Goal: Check status: Check status

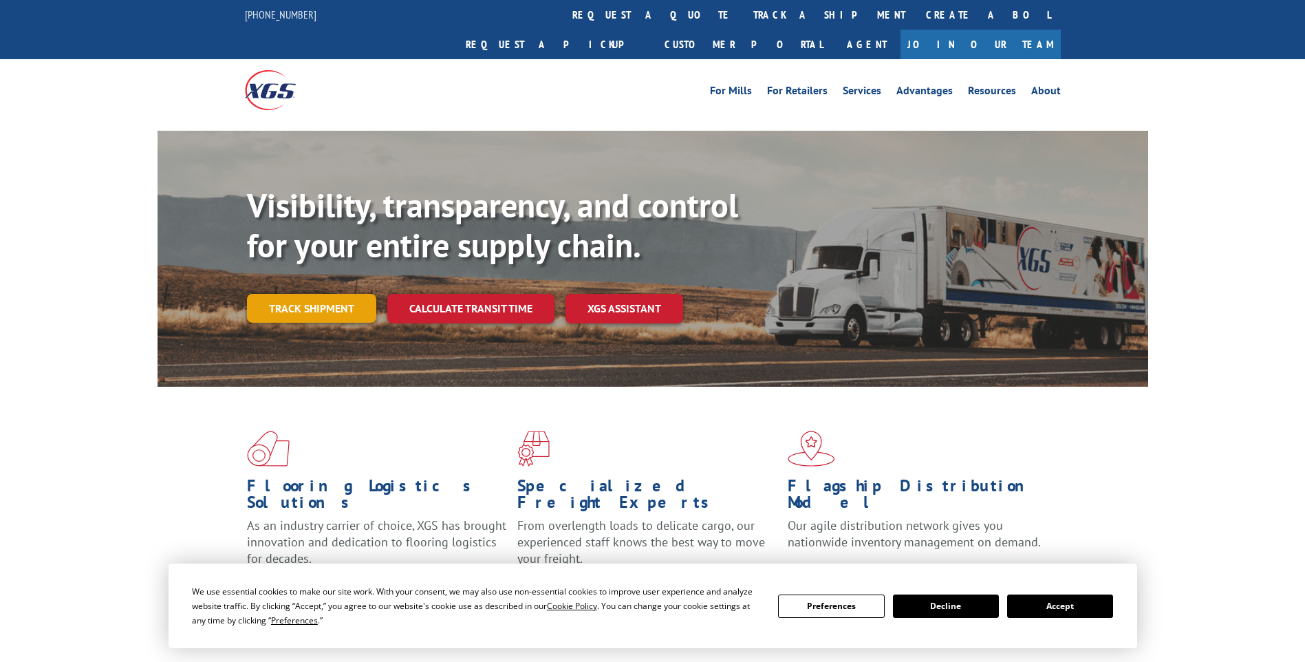
click at [324, 294] on link "Track shipment" at bounding box center [311, 308] width 129 height 29
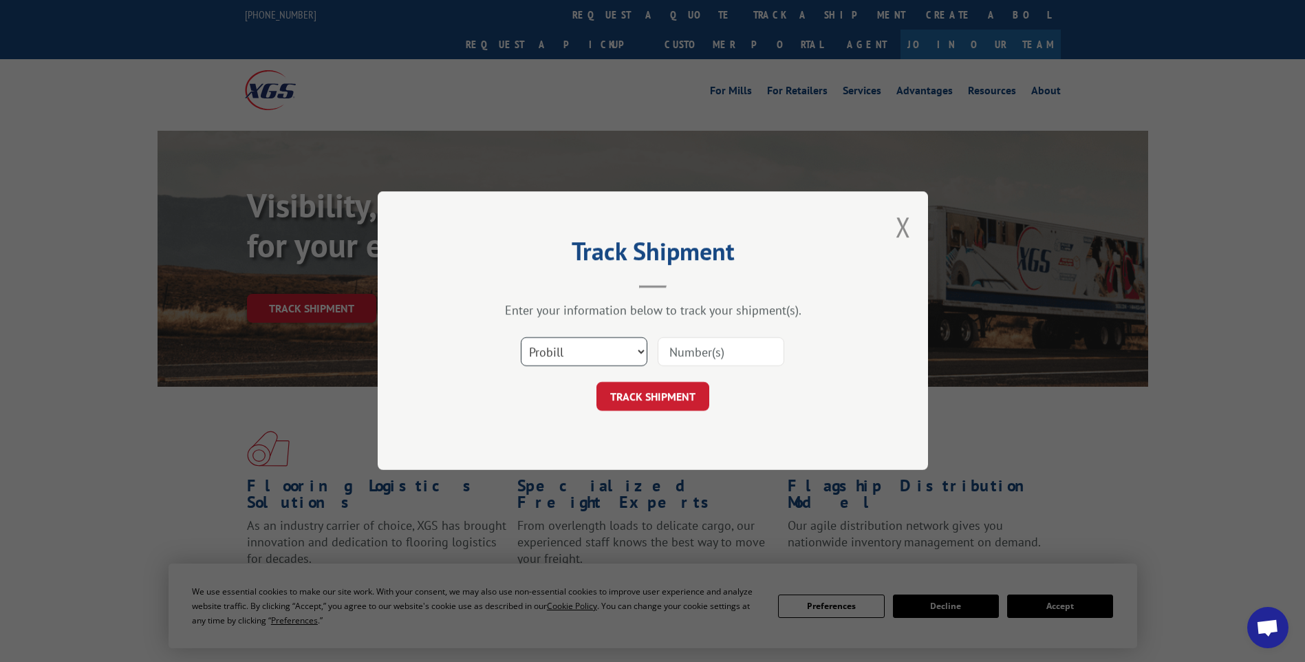
click at [622, 348] on select "Select category... Probill BOL PO" at bounding box center [584, 352] width 127 height 29
select select "po"
click at [521, 338] on select "Select category... Probill BOL PO" at bounding box center [584, 352] width 127 height 29
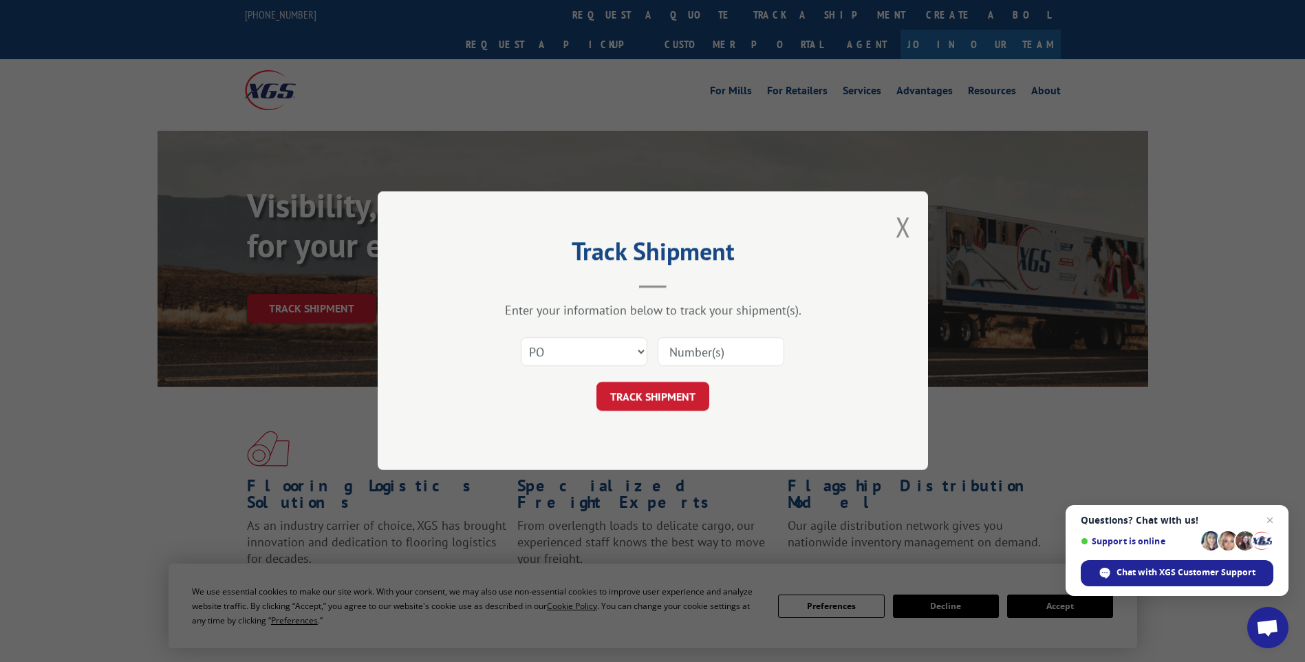
click at [739, 347] on input at bounding box center [721, 352] width 127 height 29
click at [729, 361] on input at bounding box center [721, 352] width 127 height 29
paste input "81532222"
type input "81532222"
click at [686, 389] on button "TRACK SHIPMENT" at bounding box center [652, 397] width 113 height 29
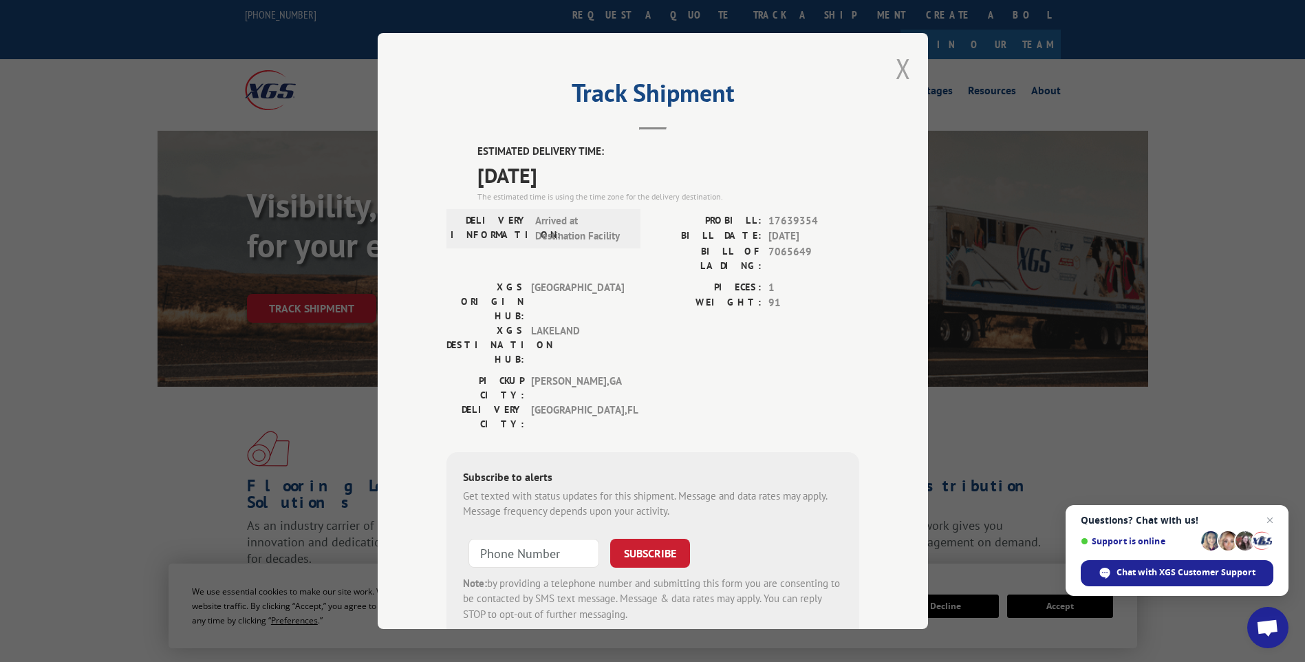
click at [902, 76] on button "Close modal" at bounding box center [903, 68] width 15 height 36
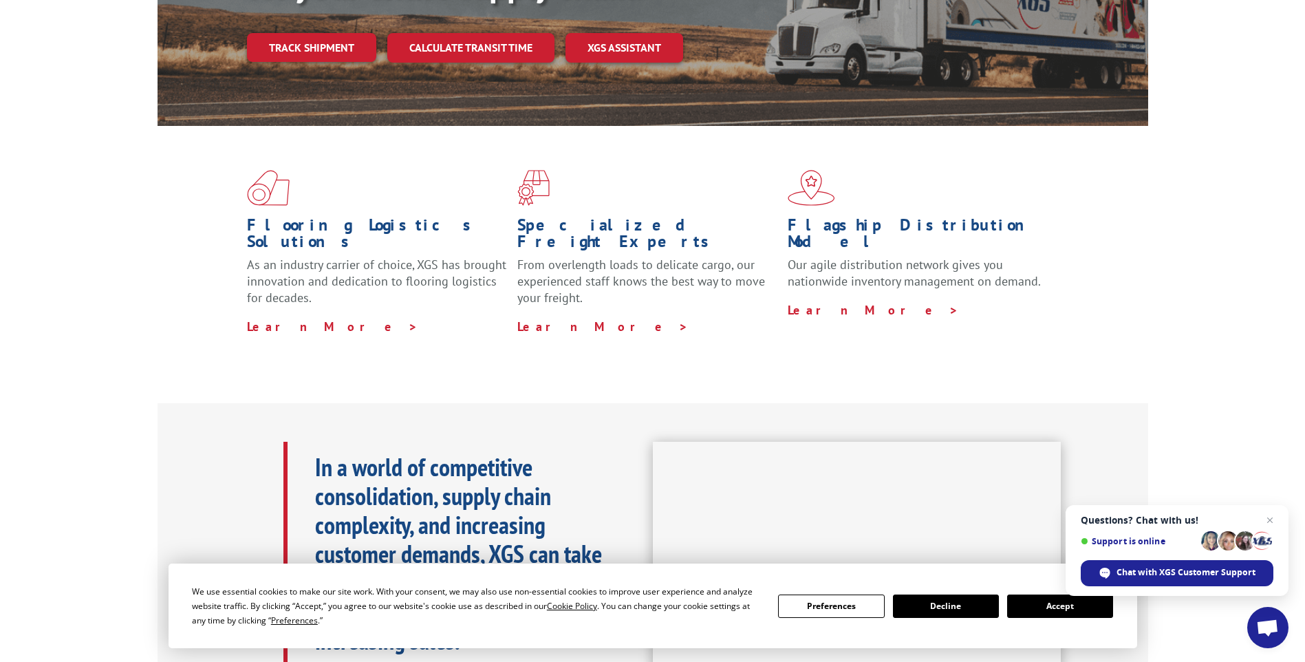
scroll to position [275, 0]
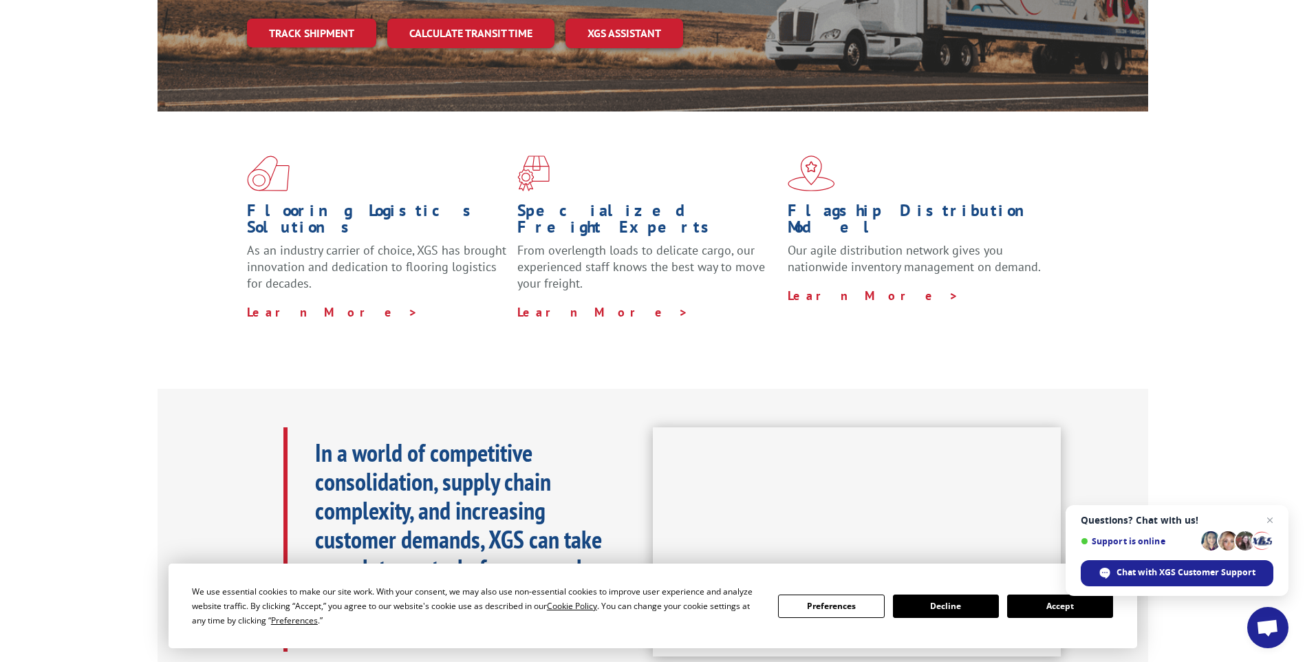
click at [1057, 601] on button "Accept" at bounding box center [1060, 605] width 106 height 23
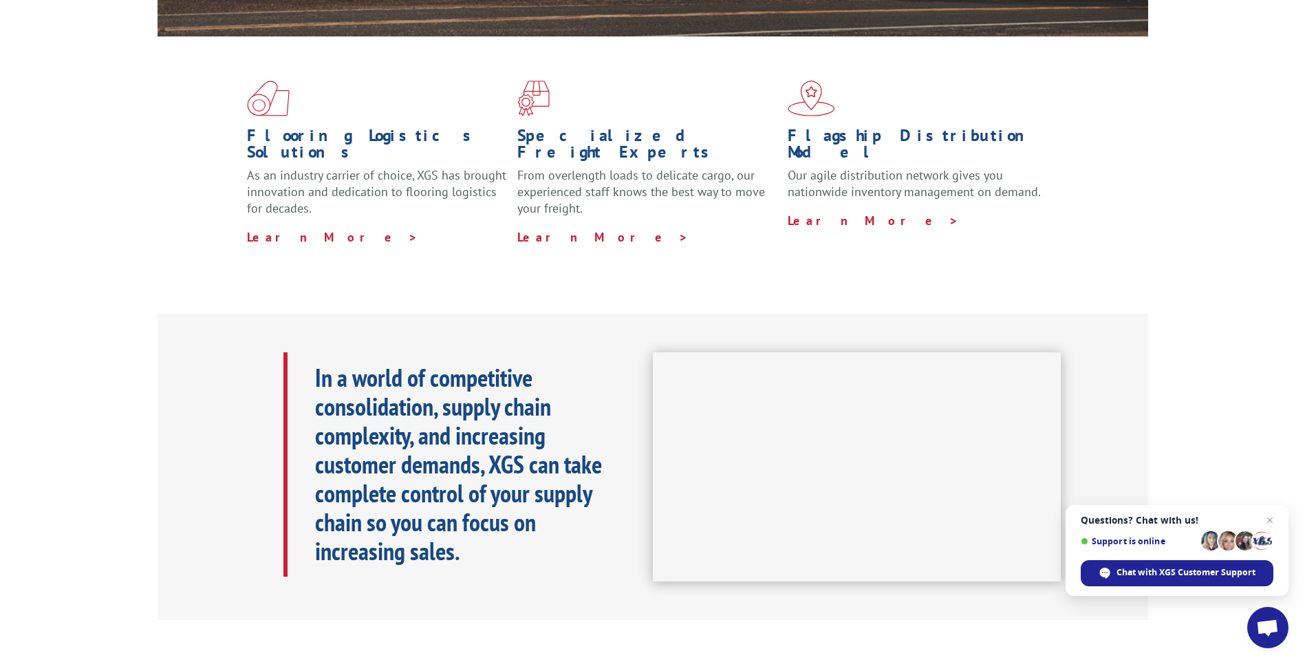
scroll to position [0, 0]
